Goal: Transaction & Acquisition: Purchase product/service

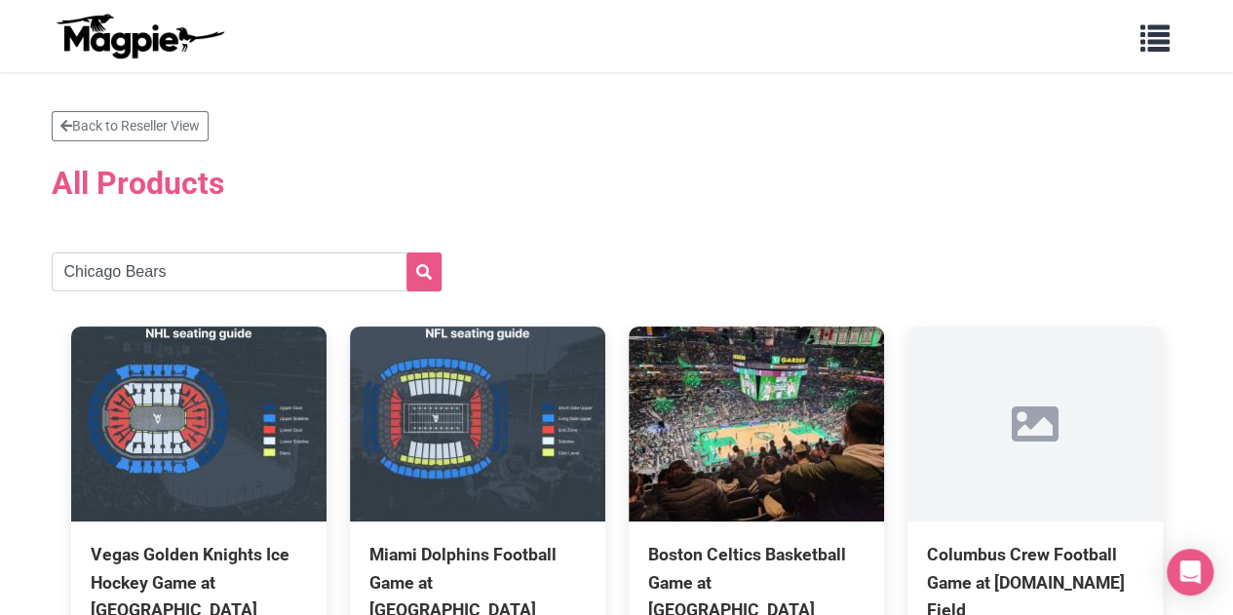
type input "Chicago Bears"
click at [427, 275] on icon "submit" at bounding box center [424, 272] width 16 height 16
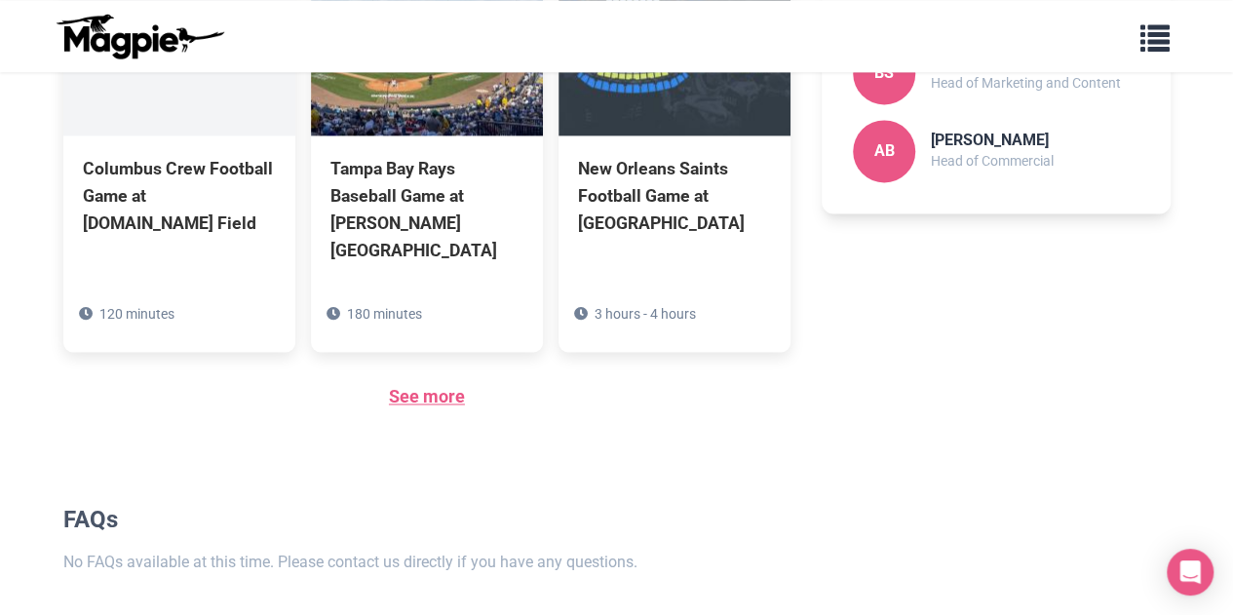
scroll to position [1398, 0]
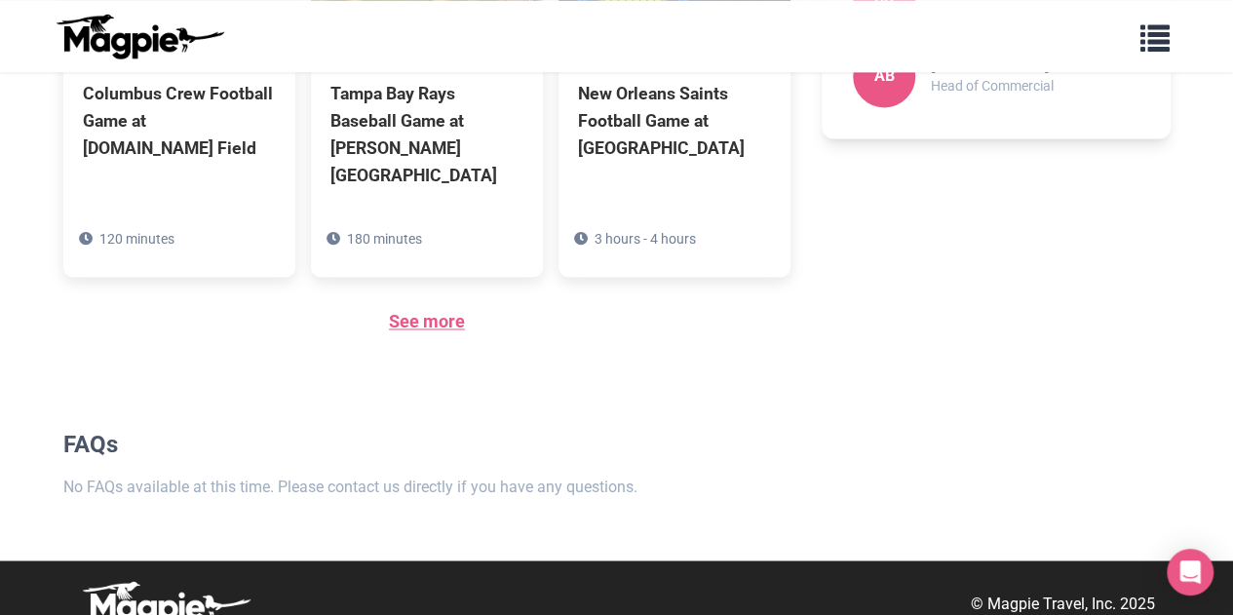
click at [419, 311] on link "See more" at bounding box center [427, 321] width 76 height 20
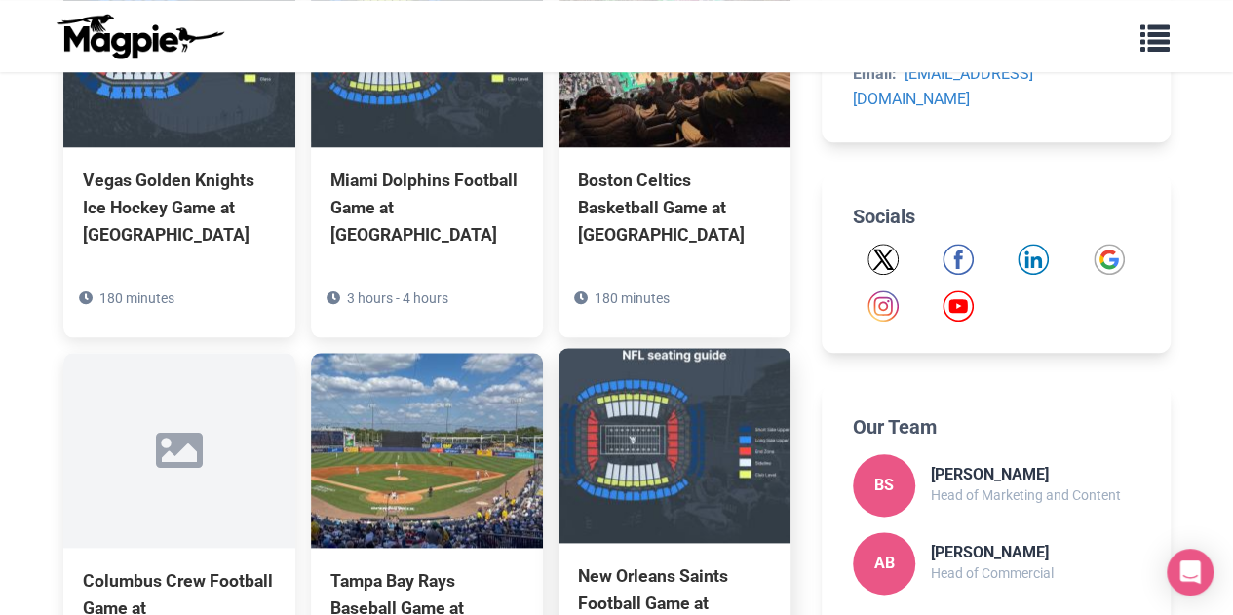
scroll to position [1008, 0]
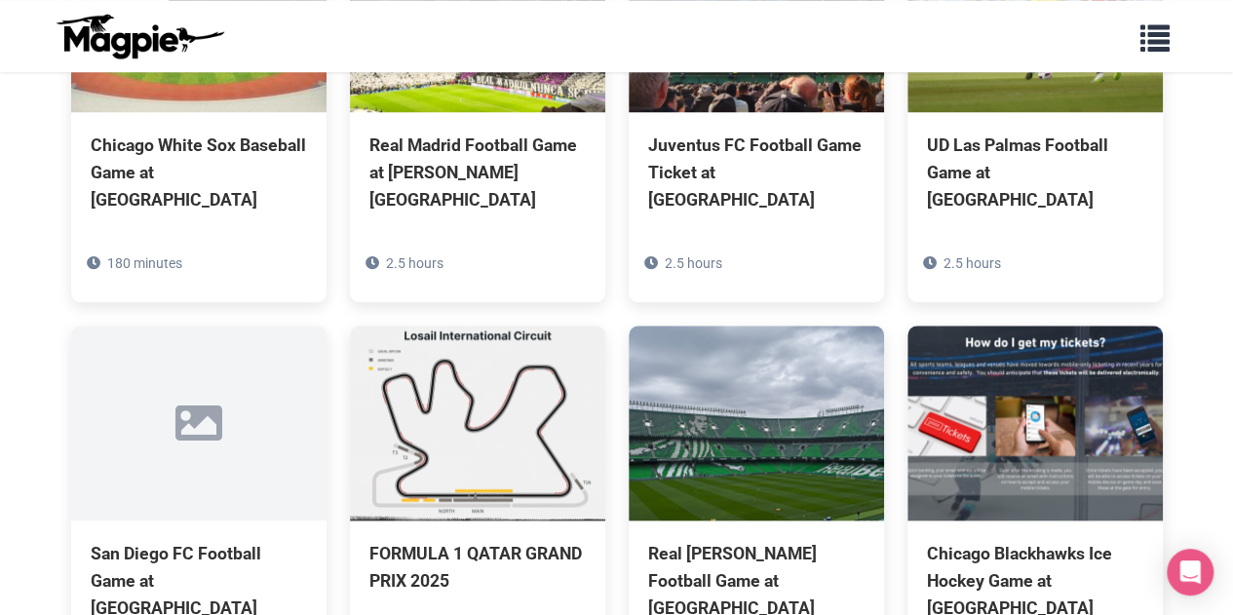
scroll to position [11616, 0]
